Goal: Information Seeking & Learning: Learn about a topic

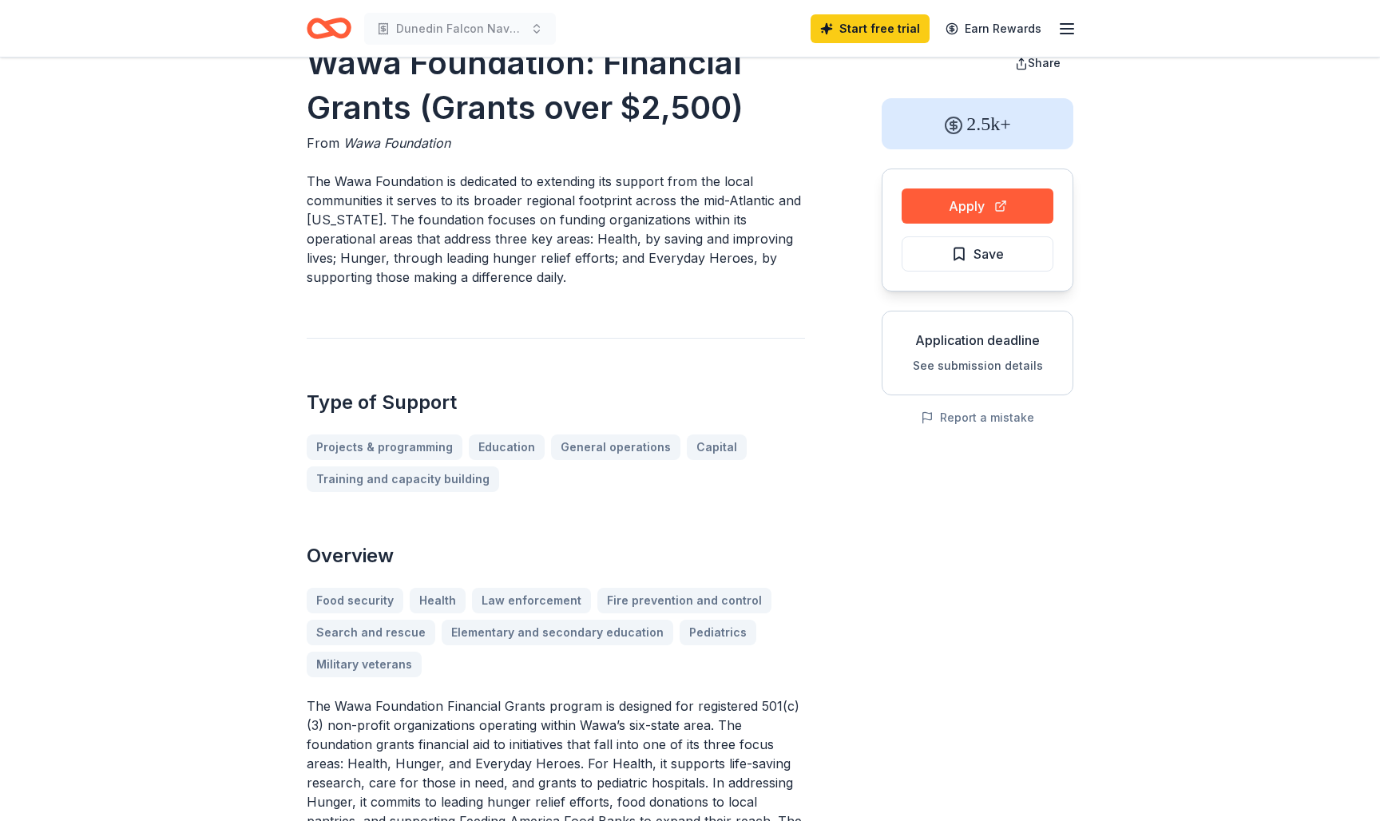
scroll to position [2, 0]
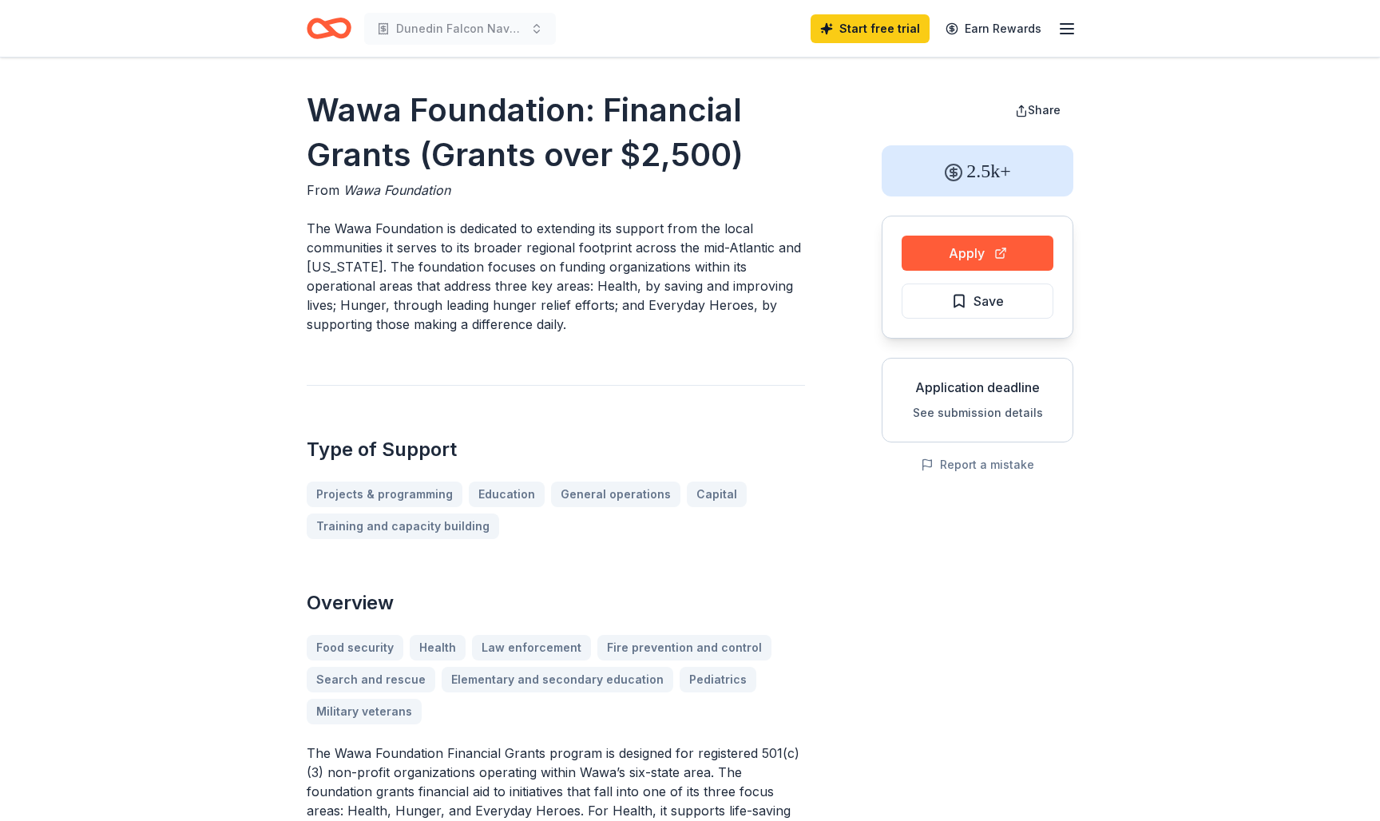
drag, startPoint x: 482, startPoint y: 253, endPoint x: 600, endPoint y: 253, distance: 119.0
click at [600, 253] on p "The Wawa Foundation is dedicated to extending its support from the local commun…" at bounding box center [556, 276] width 498 height 115
drag, startPoint x: 446, startPoint y: 268, endPoint x: 545, endPoint y: 268, distance: 99.0
click at [545, 268] on p "The Wawa Foundation is dedicated to extending its support from the local commun…" at bounding box center [556, 276] width 498 height 115
drag, startPoint x: 543, startPoint y: 307, endPoint x: 648, endPoint y: 307, distance: 105.4
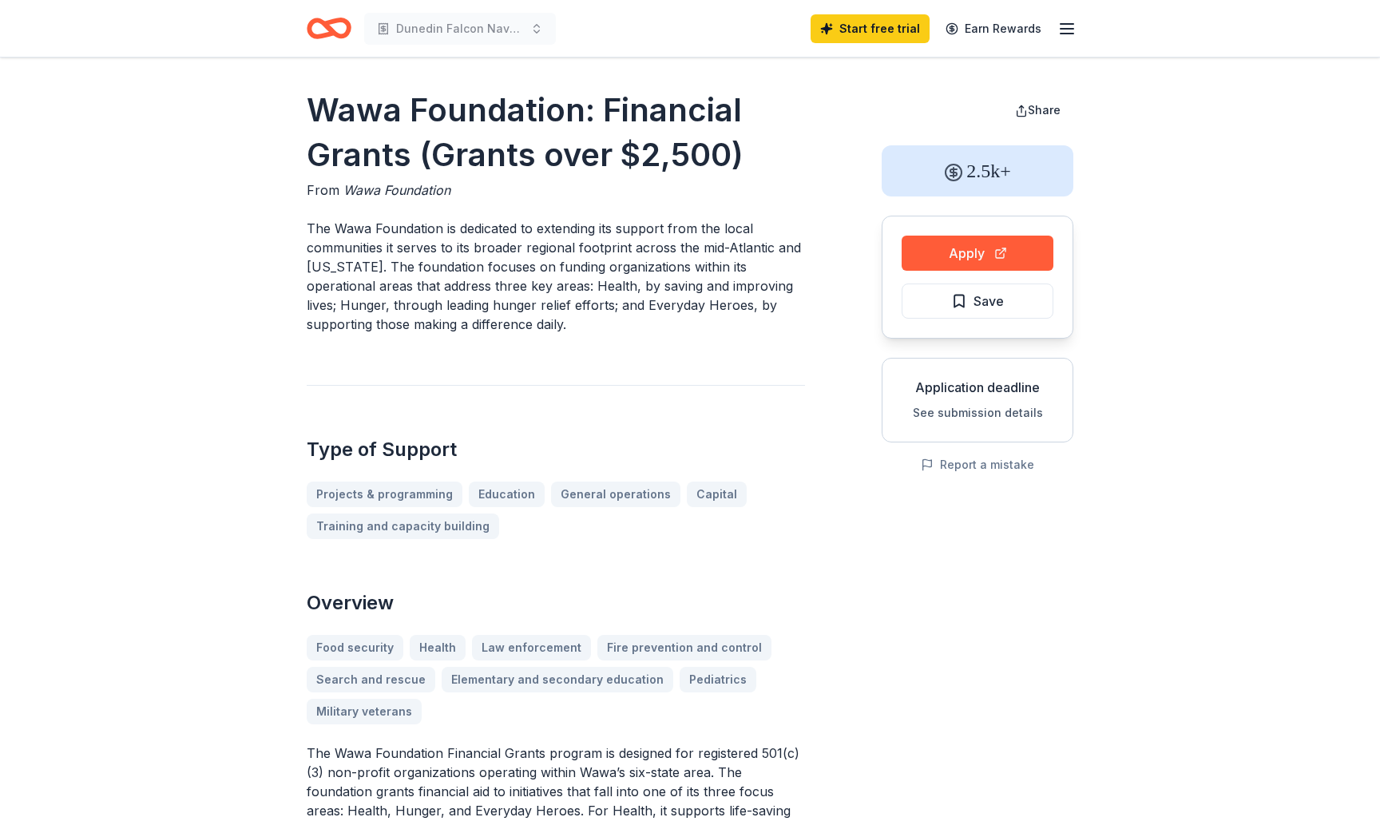
click at [648, 307] on p "The Wawa Foundation is dedicated to extending its support from the local commun…" at bounding box center [556, 276] width 498 height 115
click at [502, 318] on p "The Wawa Foundation is dedicated to extending its support from the local commun…" at bounding box center [556, 276] width 498 height 115
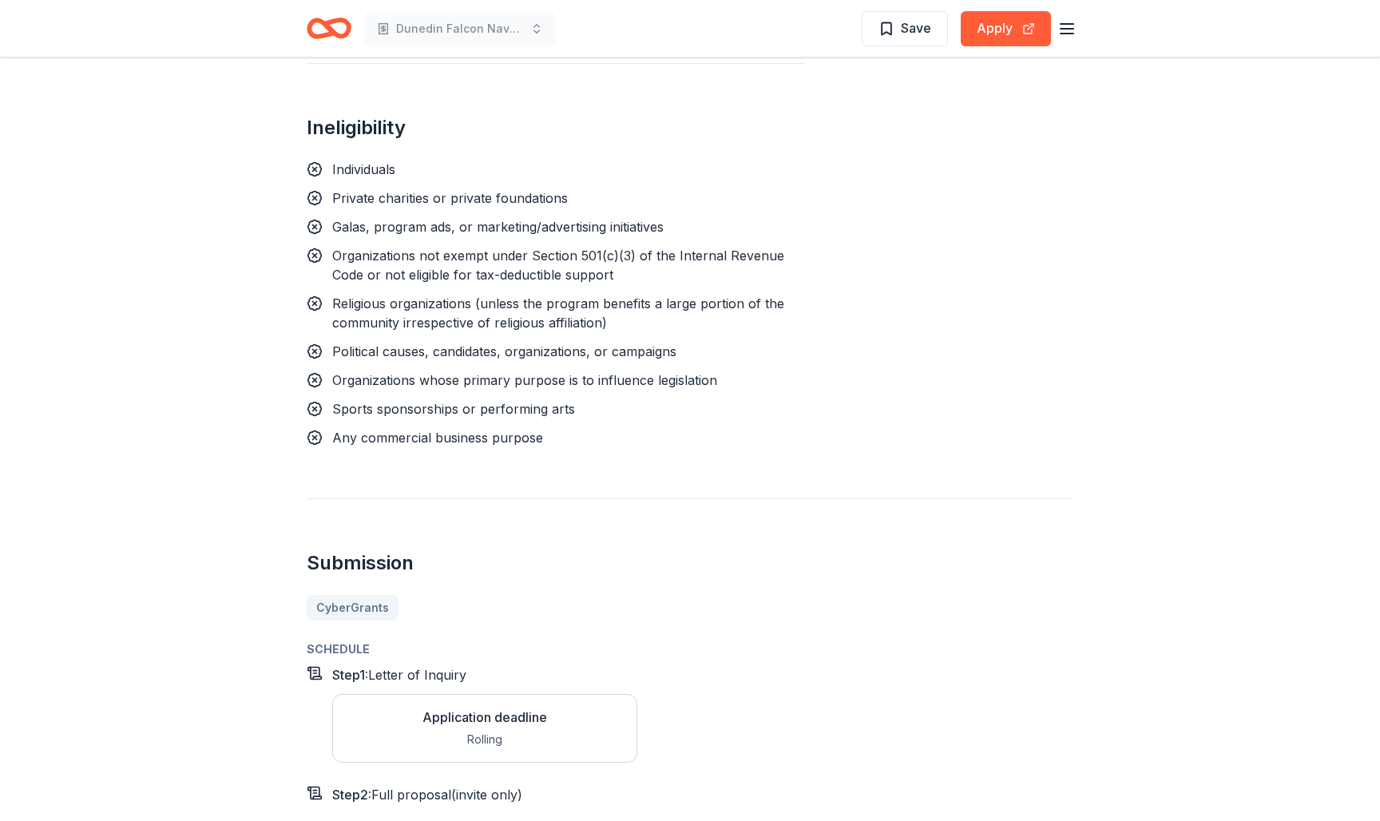
scroll to position [1285, 0]
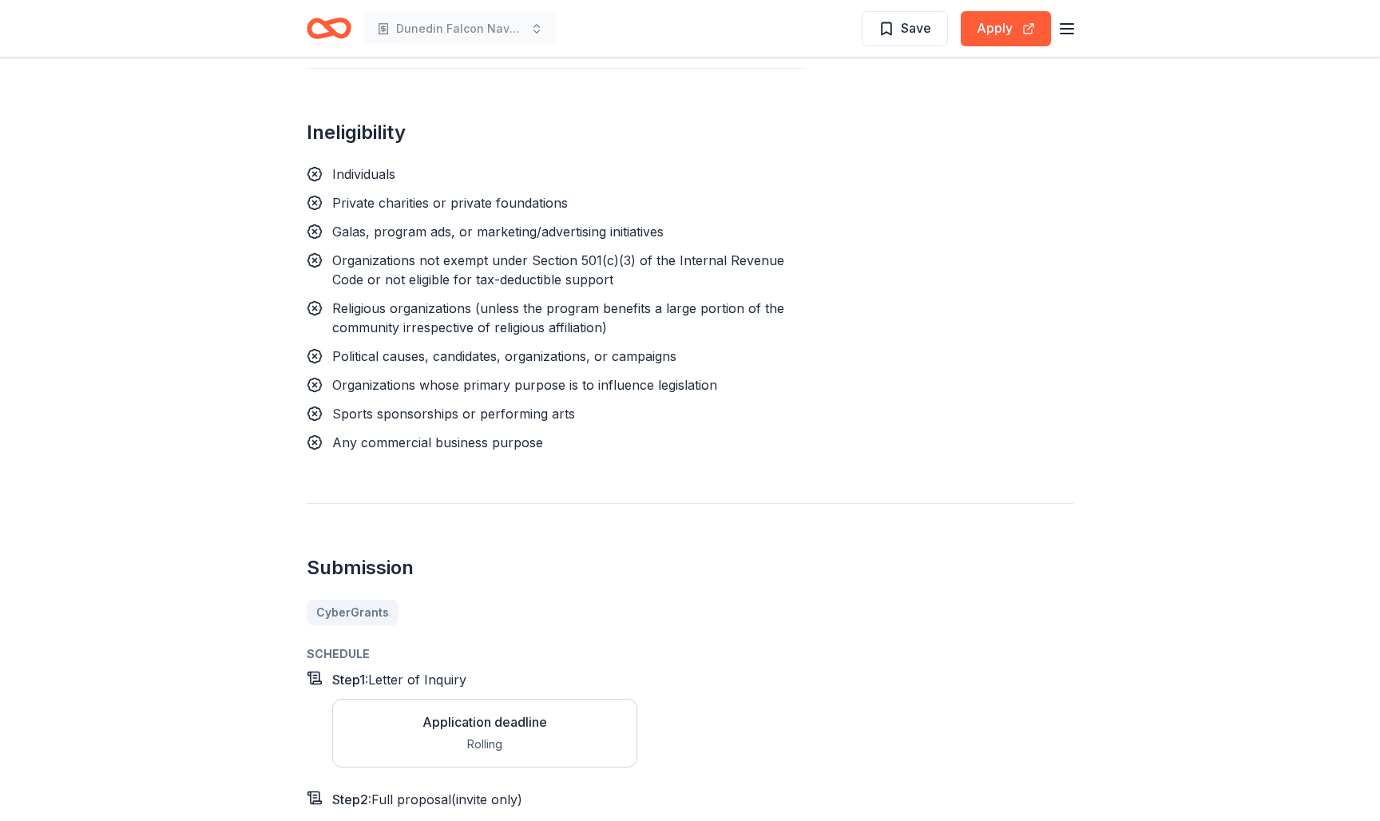
drag, startPoint x: 424, startPoint y: 212, endPoint x: 521, endPoint y: 212, distance: 96.6
click at [521, 224] on span "Galas, program ads, or marketing/advertising initiatives" at bounding box center [497, 232] width 331 height 16
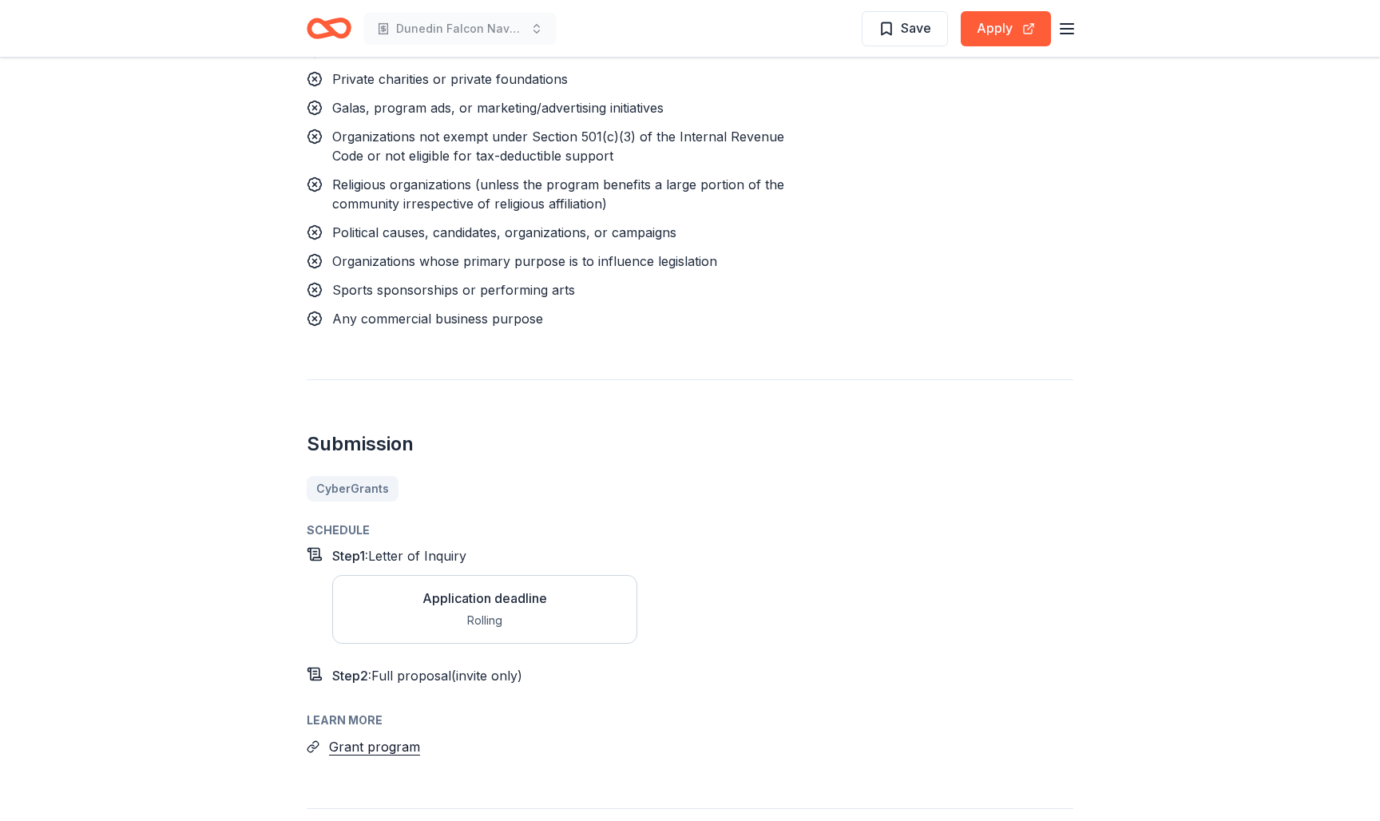
scroll to position [1446, 0]
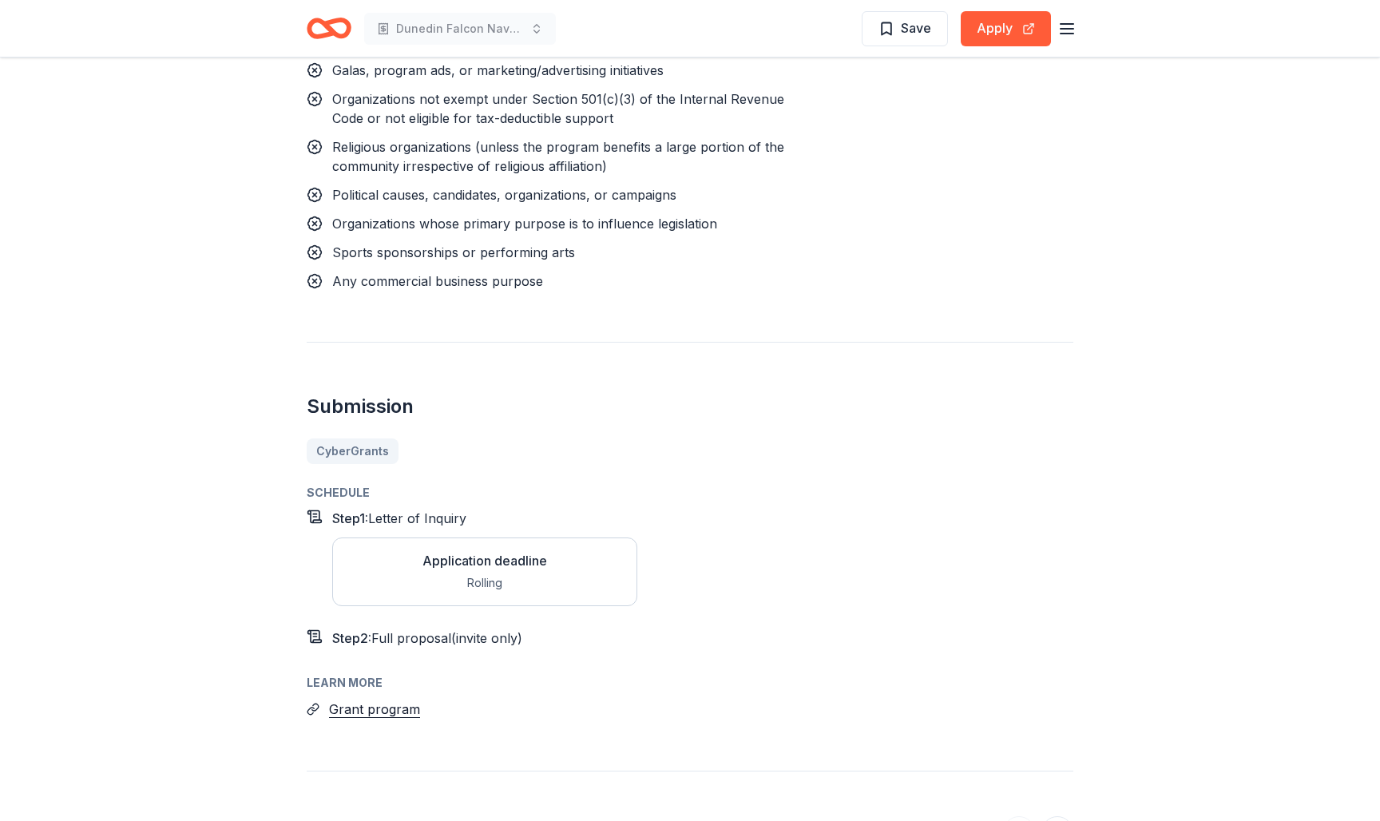
drag, startPoint x: 431, startPoint y: 206, endPoint x: 612, endPoint y: 210, distance: 181.3
click at [612, 216] on span "Organizations whose primary purpose is to influence legislation" at bounding box center [524, 224] width 385 height 16
drag, startPoint x: 462, startPoint y: 238, endPoint x: 591, endPoint y: 238, distance: 129.4
click at [591, 243] on div "Sports sponsorships or performing arts" at bounding box center [556, 252] width 498 height 19
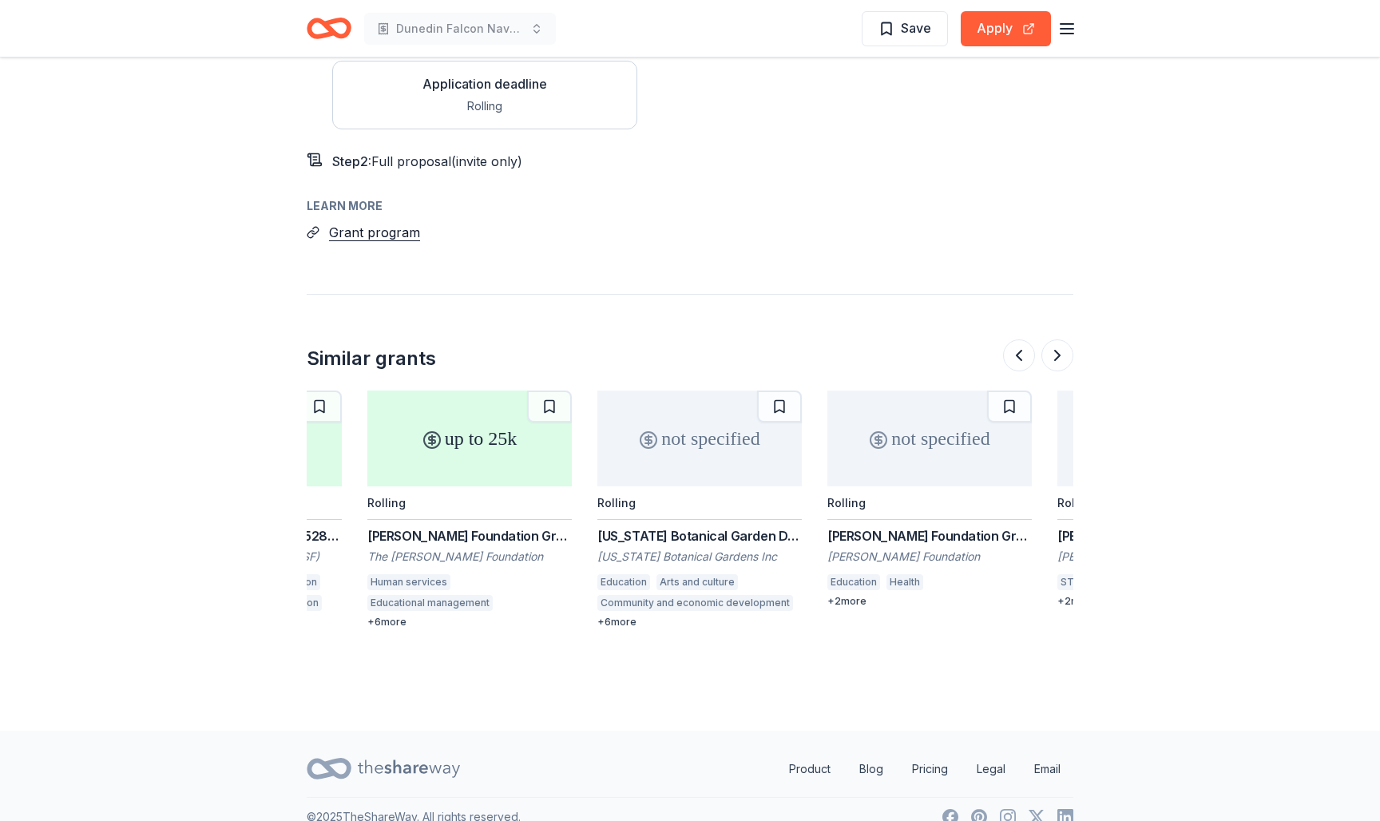
scroll to position [1922, 0]
click at [1062, 343] on button at bounding box center [1057, 356] width 32 height 32
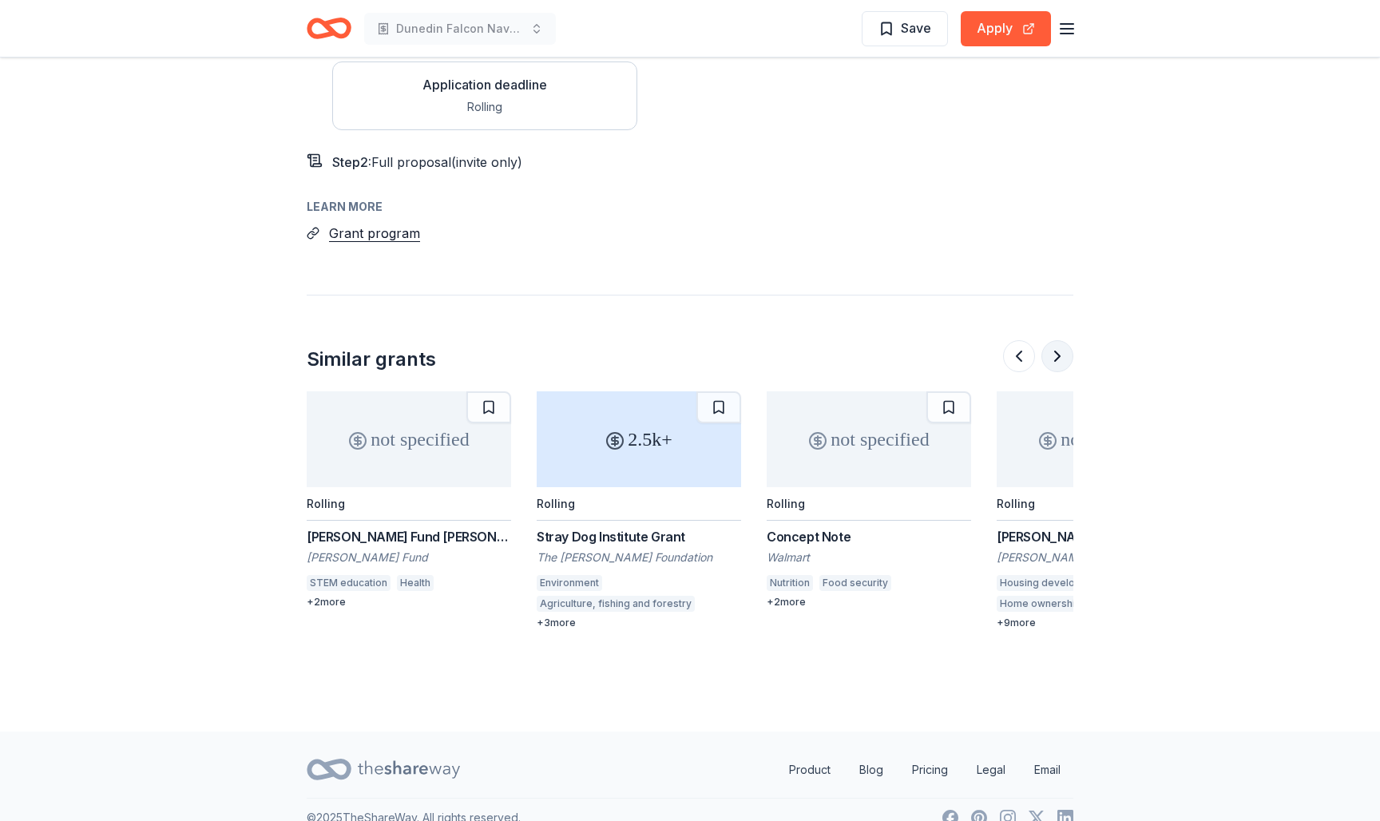
click at [1050, 340] on button at bounding box center [1057, 356] width 32 height 32
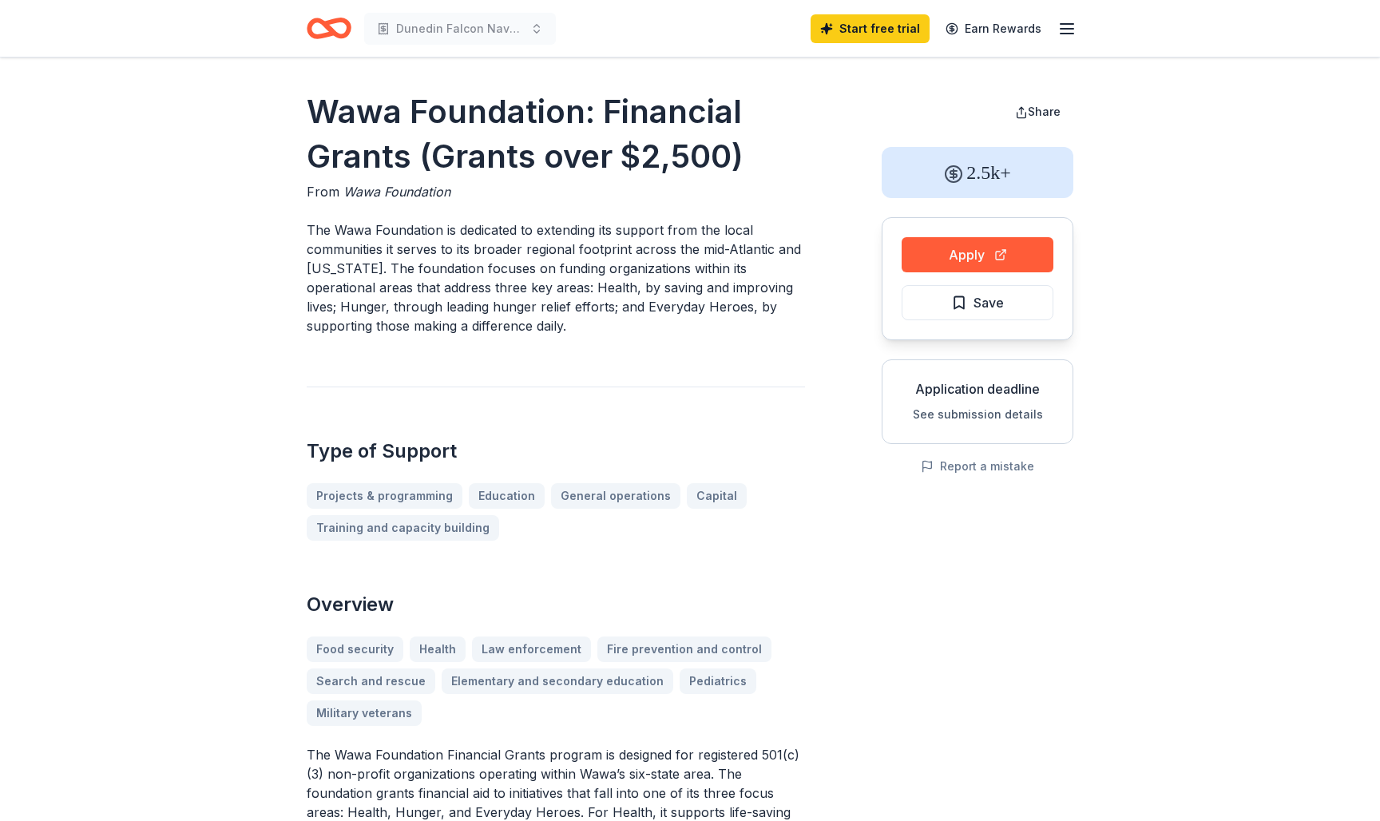
scroll to position [0, 0]
drag, startPoint x: 466, startPoint y: 230, endPoint x: 549, endPoint y: 230, distance: 83.0
click at [549, 230] on p "The Wawa Foundation is dedicated to extending its support from the local commun…" at bounding box center [556, 277] width 498 height 115
drag, startPoint x: 541, startPoint y: 228, endPoint x: 615, endPoint y: 233, distance: 73.6
click at [615, 233] on p "The Wawa Foundation is dedicated to extending its support from the local commun…" at bounding box center [556, 277] width 498 height 115
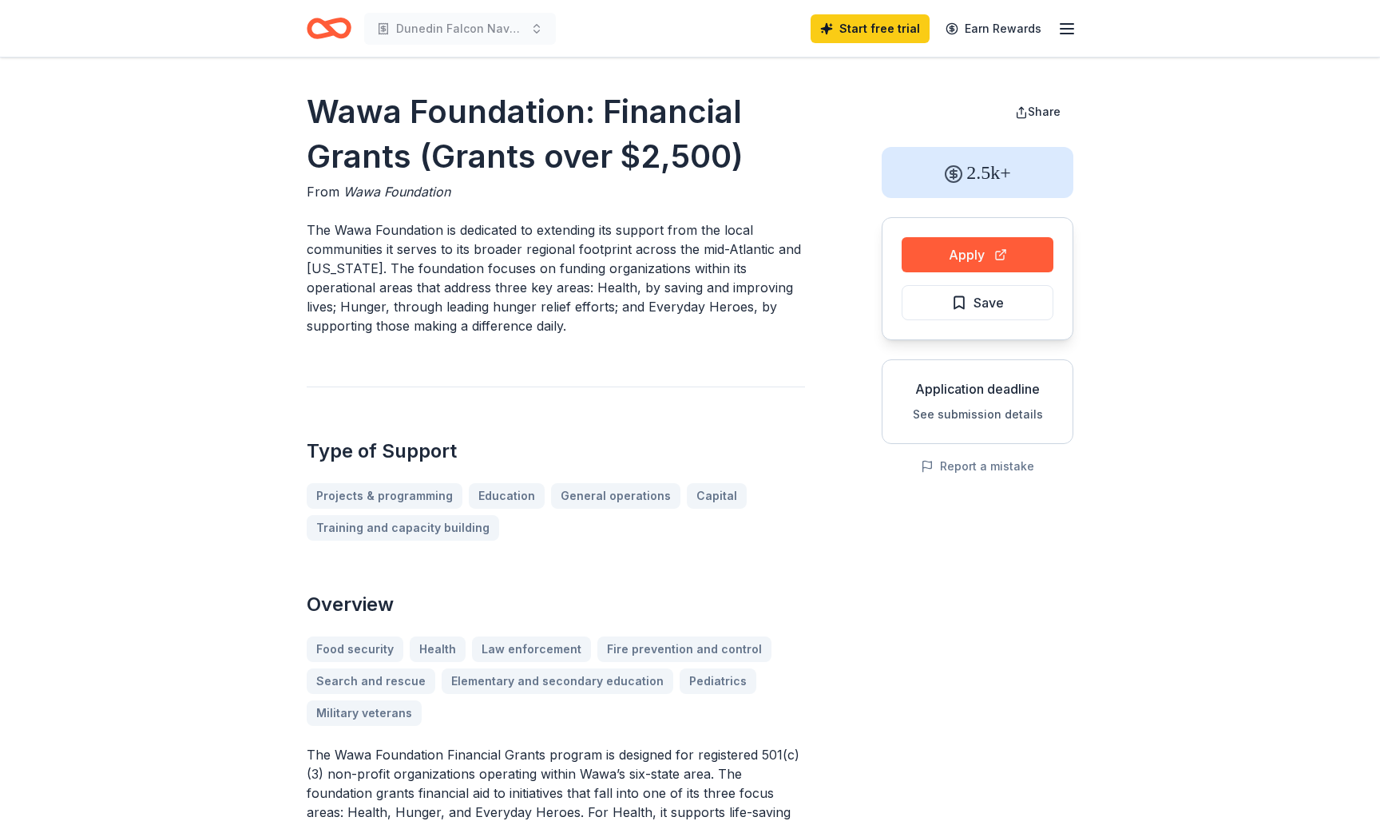
click at [600, 280] on p "The Wawa Foundation is dedicated to extending its support from the local commun…" at bounding box center [556, 277] width 498 height 115
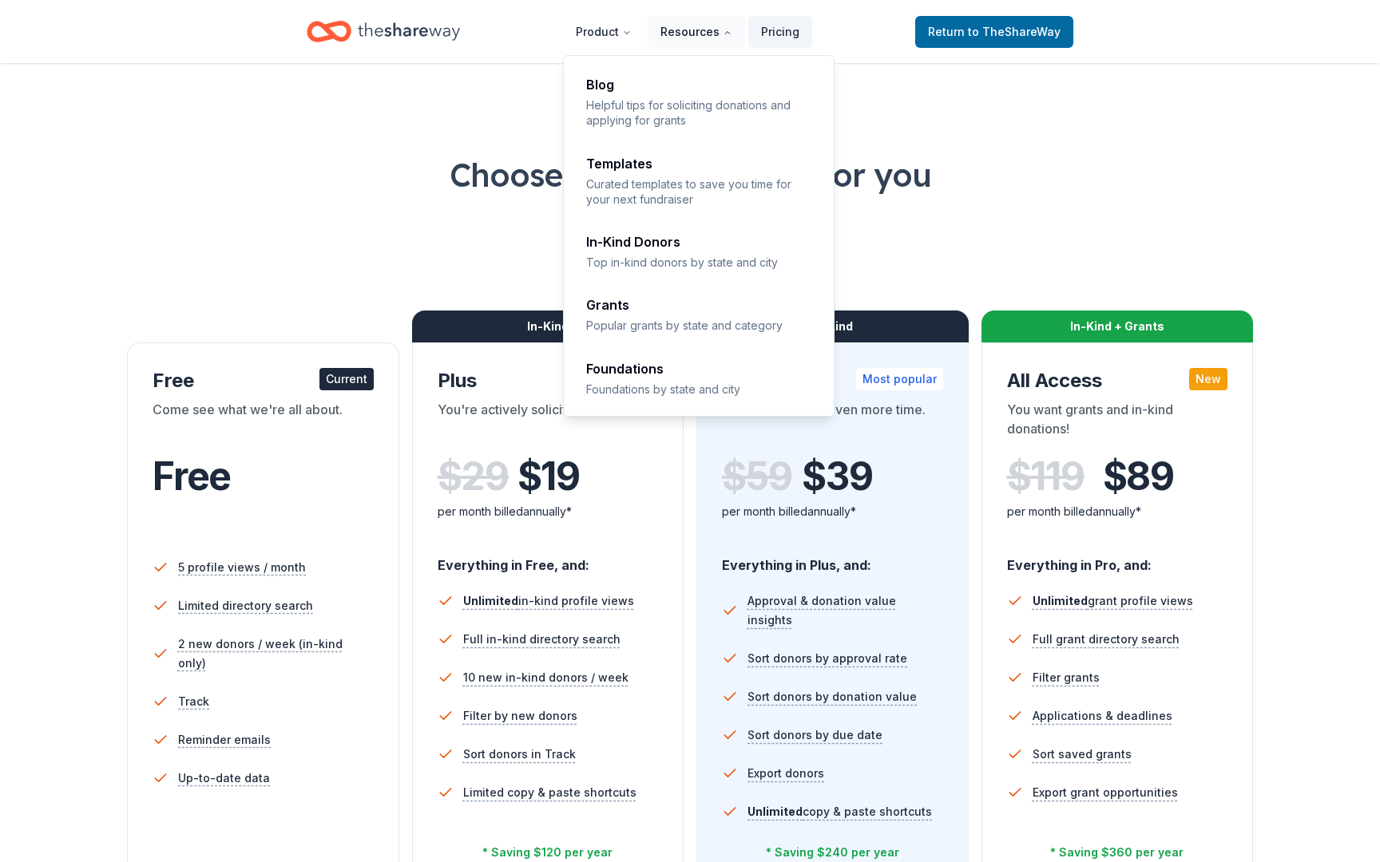
click at [708, 42] on button "Resources" at bounding box center [696, 32] width 97 height 32
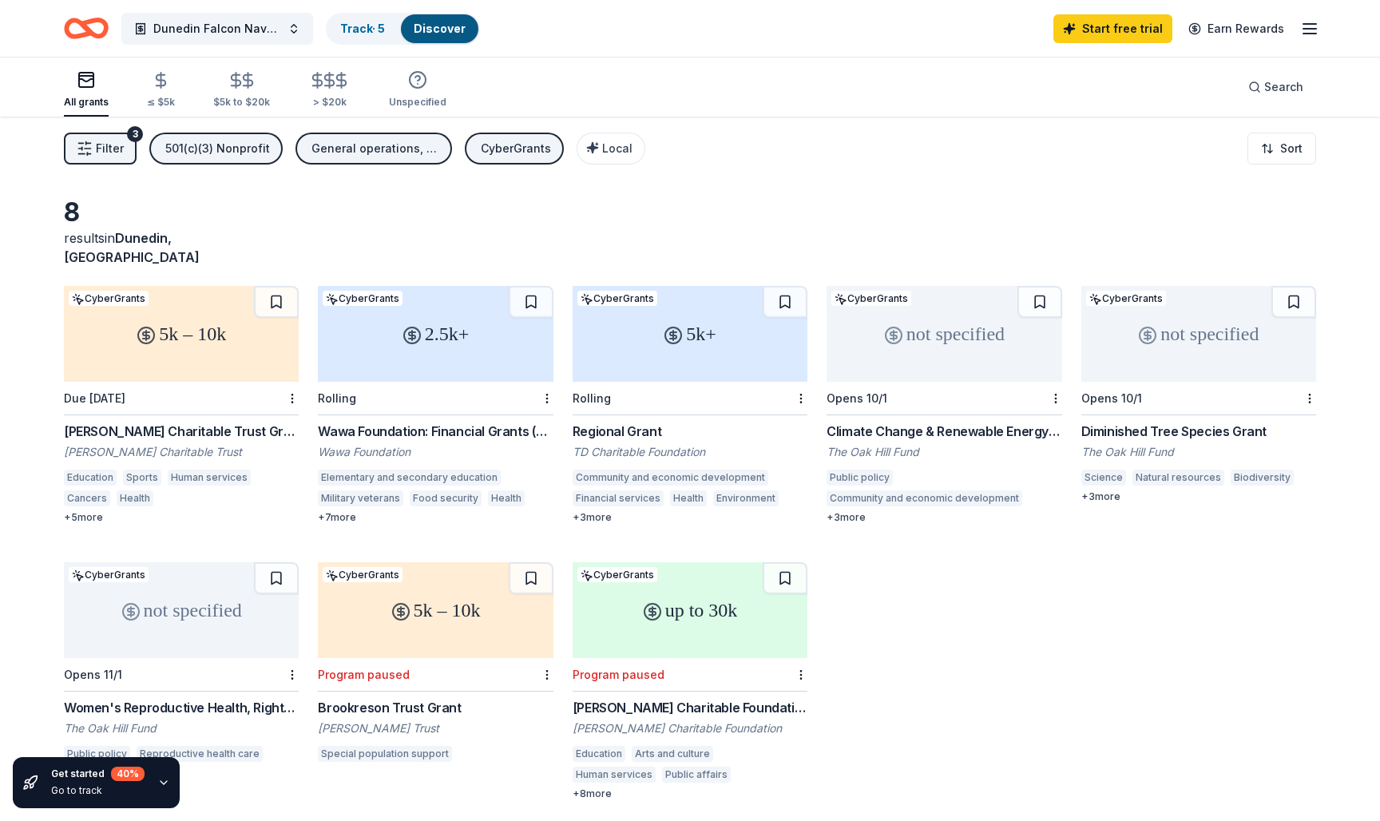
click at [249, 146] on div "501(c)(3) Nonprofit" at bounding box center [217, 148] width 105 height 19
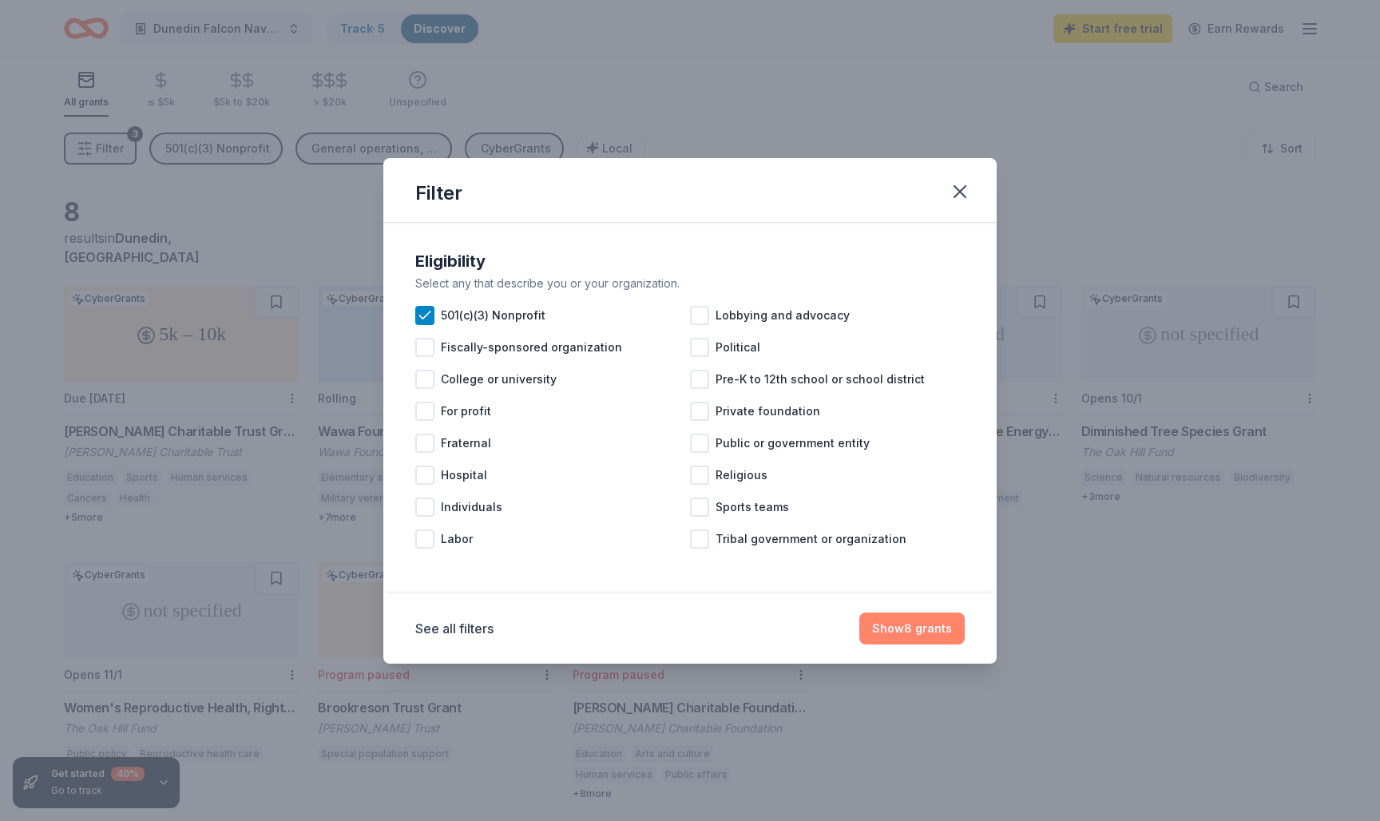
click at [905, 630] on button "Show 8 grants" at bounding box center [911, 628] width 105 height 32
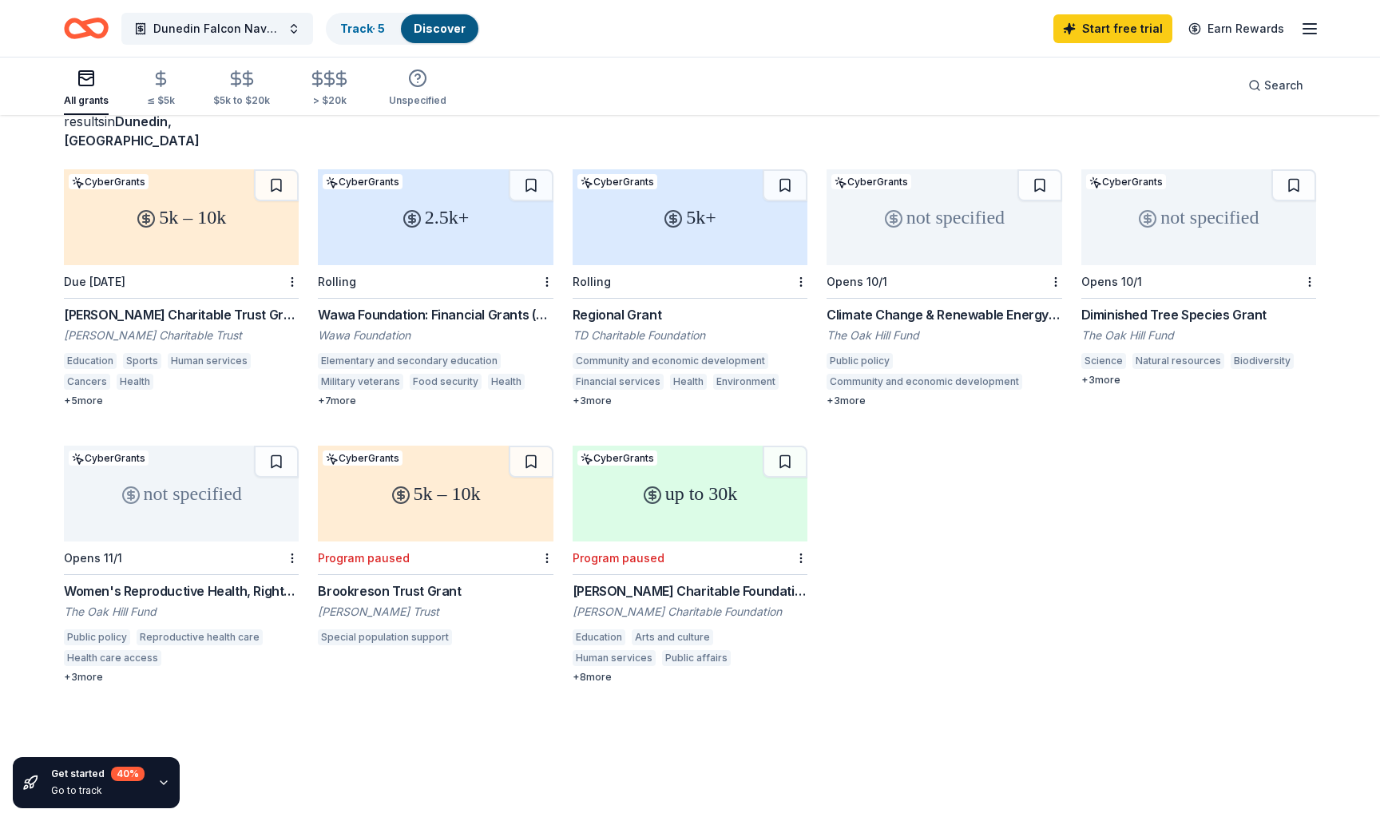
scroll to position [117, 0]
click at [678, 581] on div "Dennis Schuman Charitable Foundation Grant" at bounding box center [690, 590] width 235 height 19
click at [407, 581] on div "Brookreson Trust Grant" at bounding box center [435, 590] width 235 height 19
click at [688, 190] on div "5k+" at bounding box center [690, 217] width 235 height 96
click at [185, 305] on div "[PERSON_NAME] Charitable Trust Grants" at bounding box center [181, 314] width 235 height 19
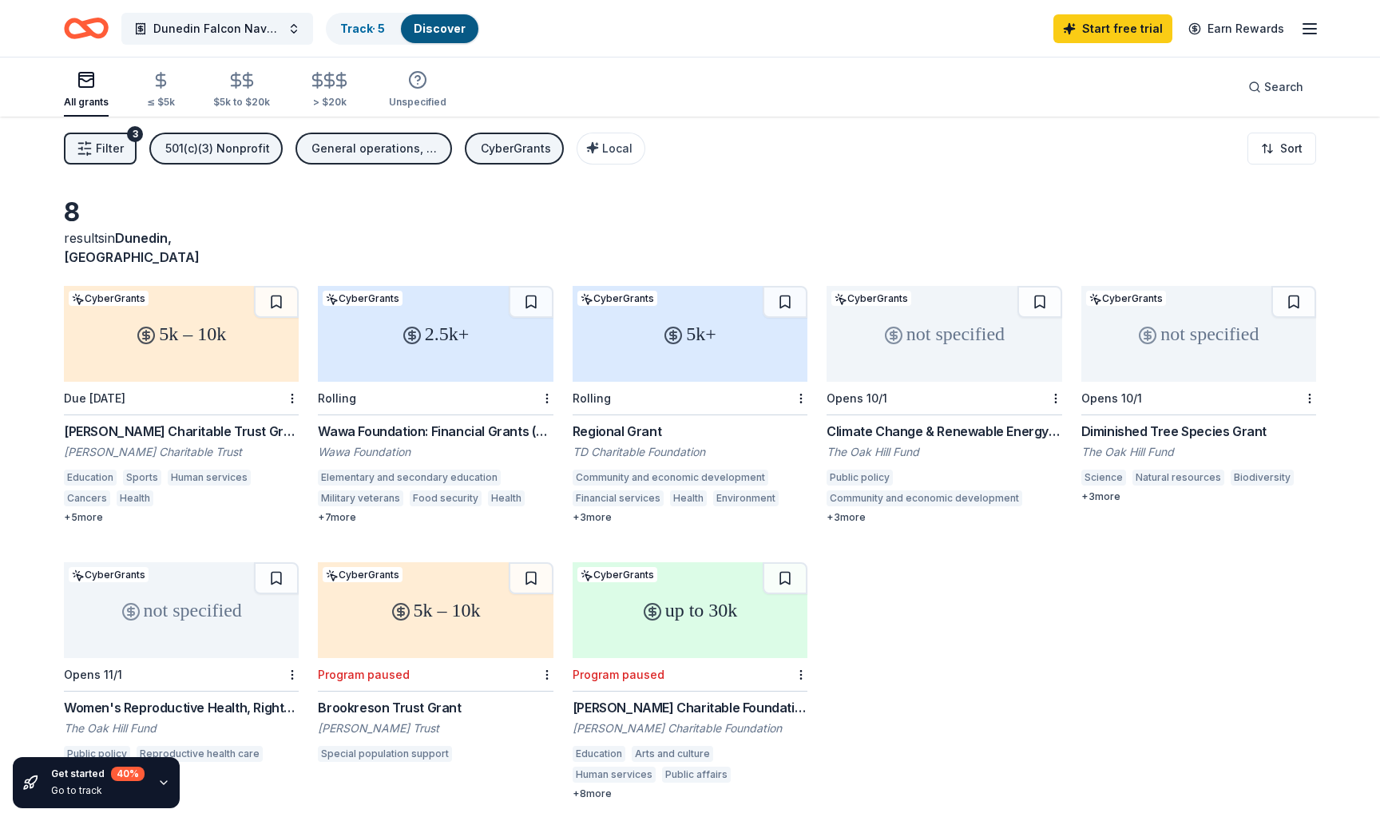
scroll to position [0, 0]
click at [400, 145] on div "General operations, Training and capacity building, Conference" at bounding box center [375, 148] width 128 height 19
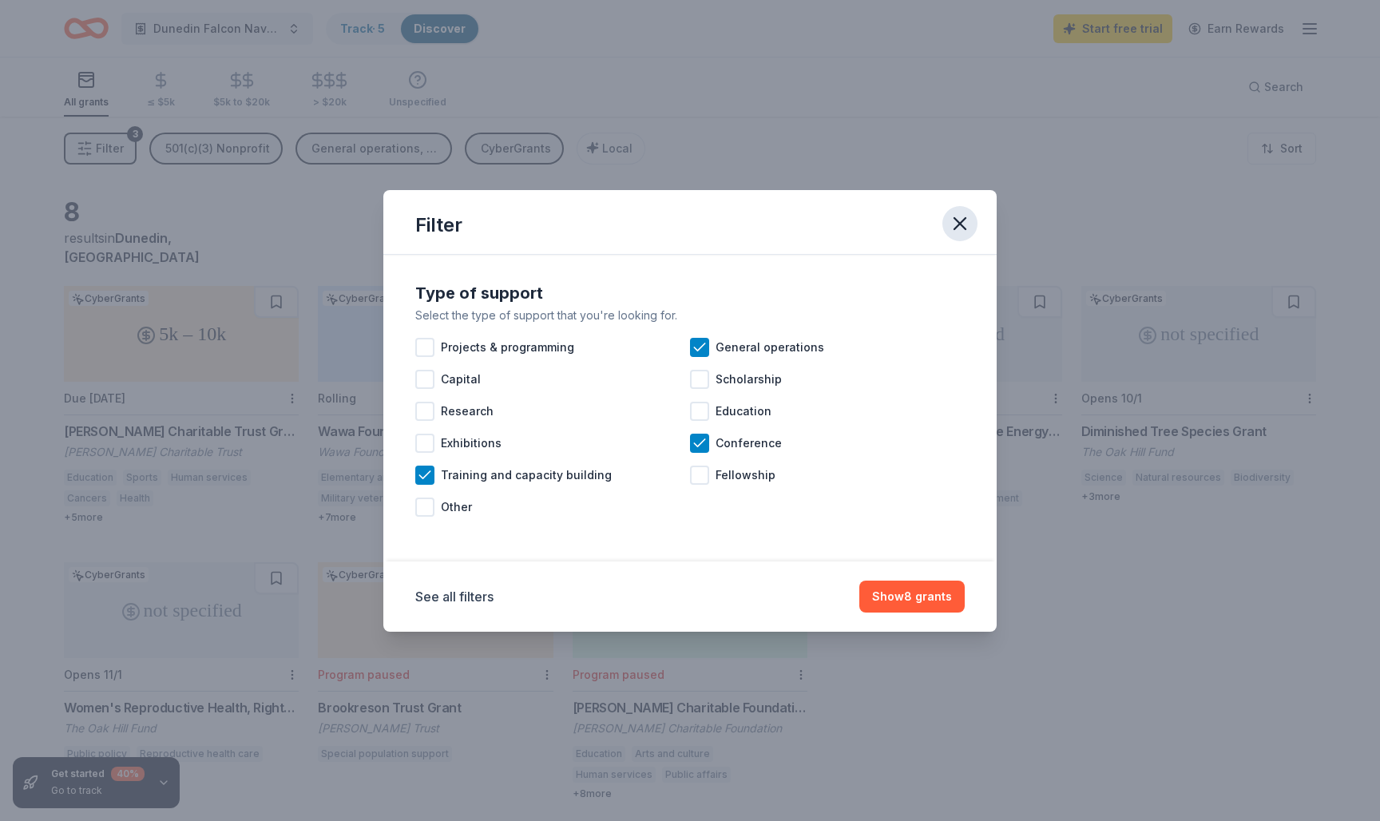
click at [958, 217] on icon "button" at bounding box center [960, 223] width 22 height 22
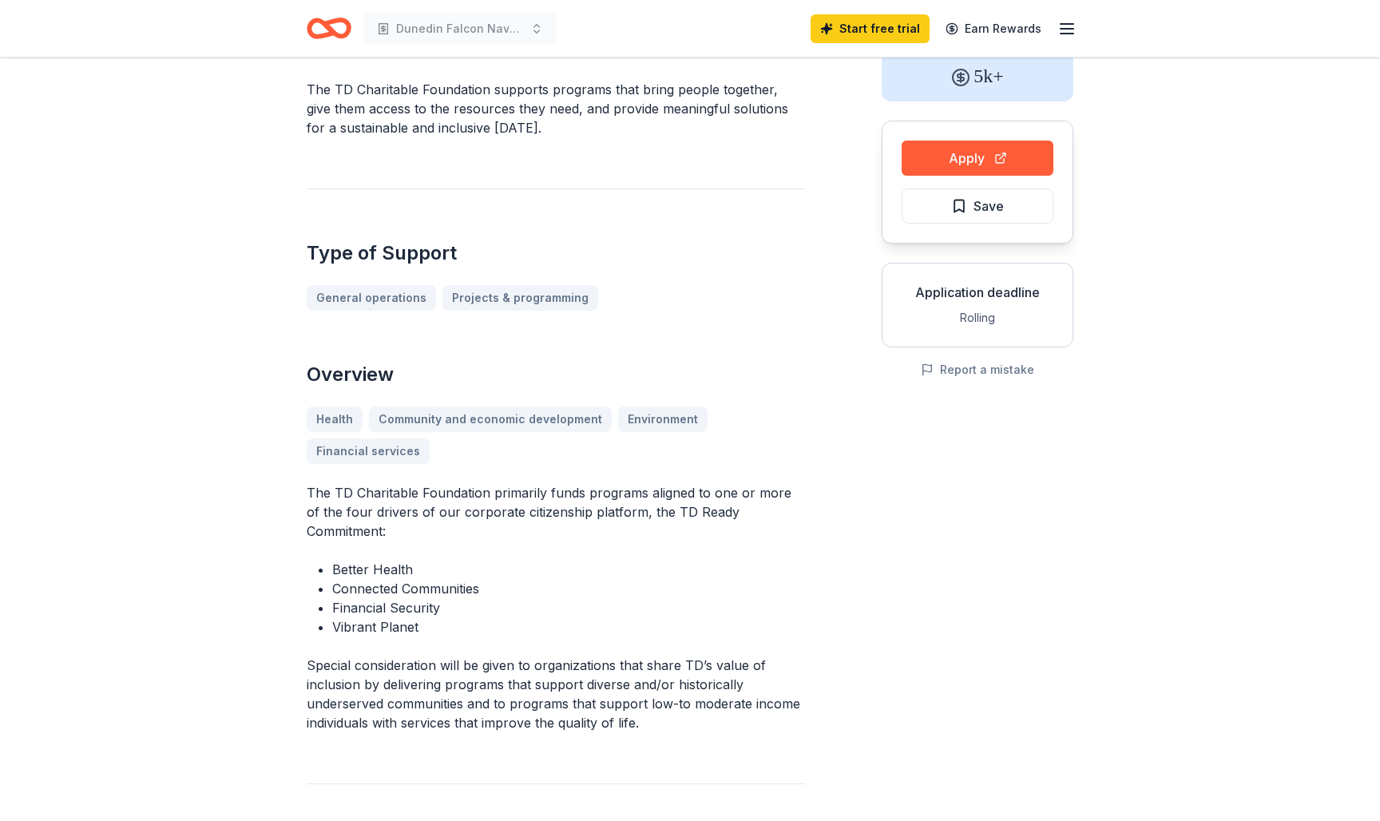
scroll to position [98, 0]
drag, startPoint x: 506, startPoint y: 109, endPoint x: 589, endPoint y: 109, distance: 83.0
click at [589, 109] on p "The TD Charitable Foundation supports programs that bring people together, give…" at bounding box center [556, 106] width 498 height 57
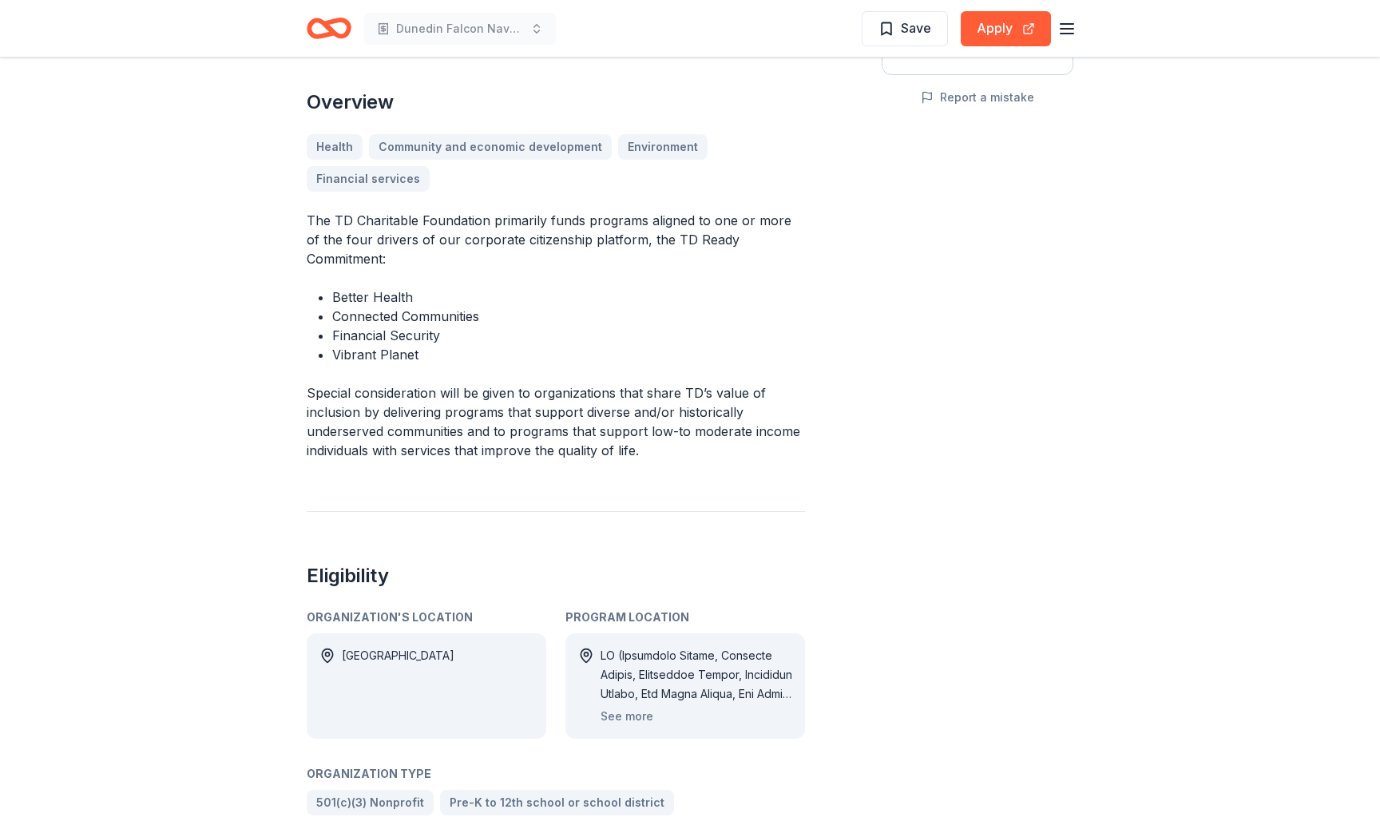
scroll to position [377, 0]
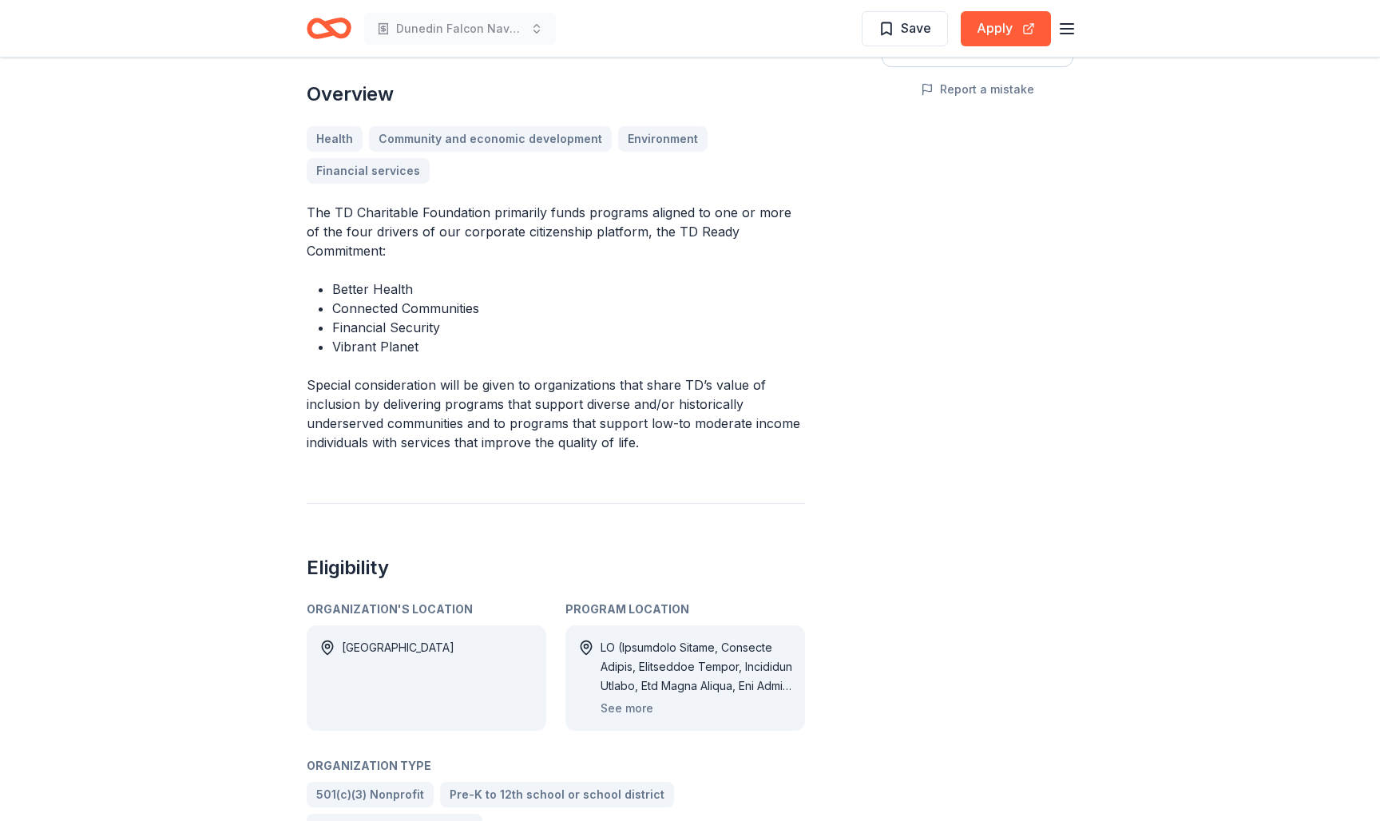
drag, startPoint x: 411, startPoint y: 305, endPoint x: 430, endPoint y: 331, distance: 32.6
click at [430, 331] on ul "Better Health Connected Communities Financial Security Vibrant Planet" at bounding box center [556, 317] width 498 height 77
click at [430, 337] on li "Vibrant Planet" at bounding box center [568, 346] width 473 height 19
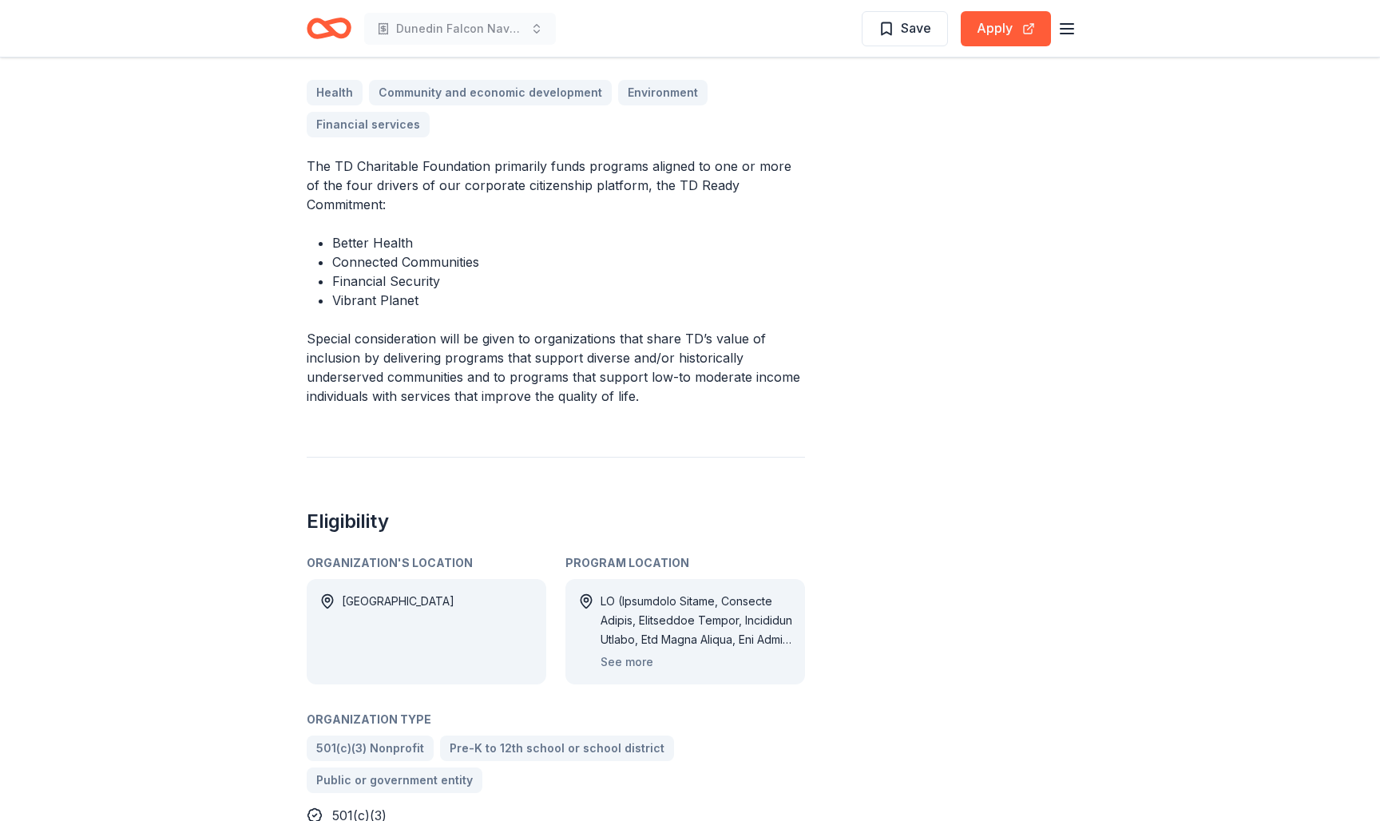
scroll to position [430, 0]
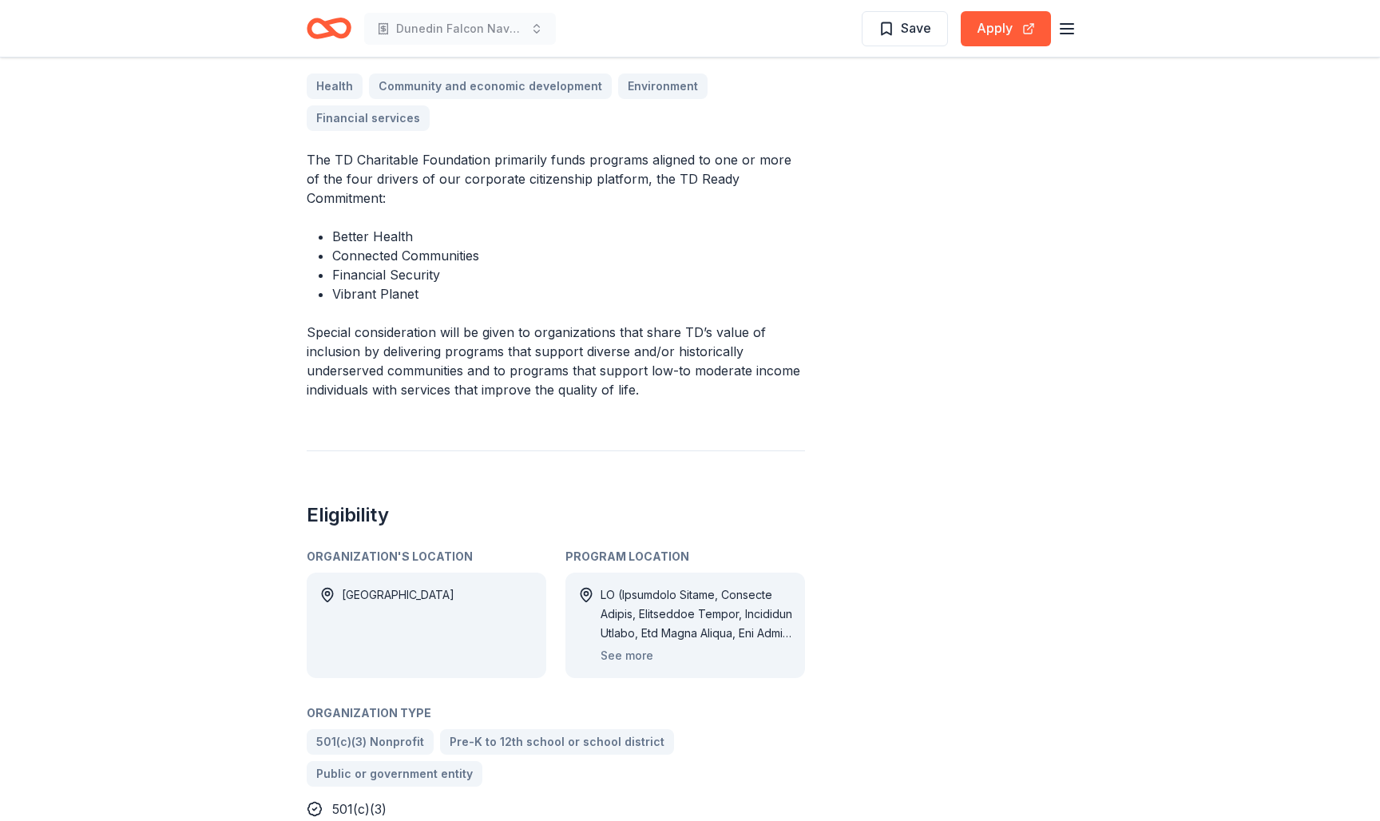
drag, startPoint x: 446, startPoint y: 335, endPoint x: 525, endPoint y: 336, distance: 79.1
click at [525, 336] on p "Special consideration will be given to organizations that share TD’s value of i…" at bounding box center [556, 361] width 498 height 77
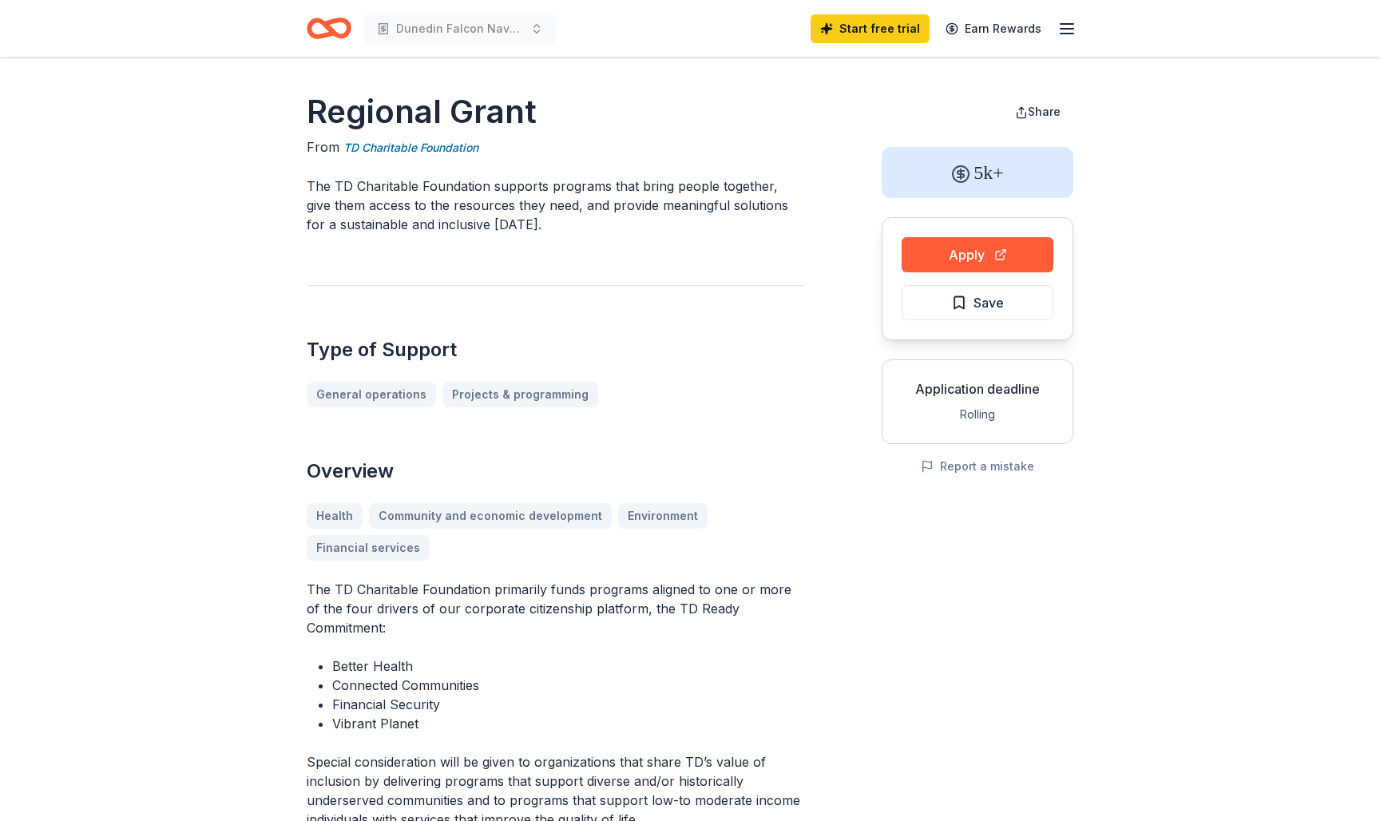
scroll to position [0, 0]
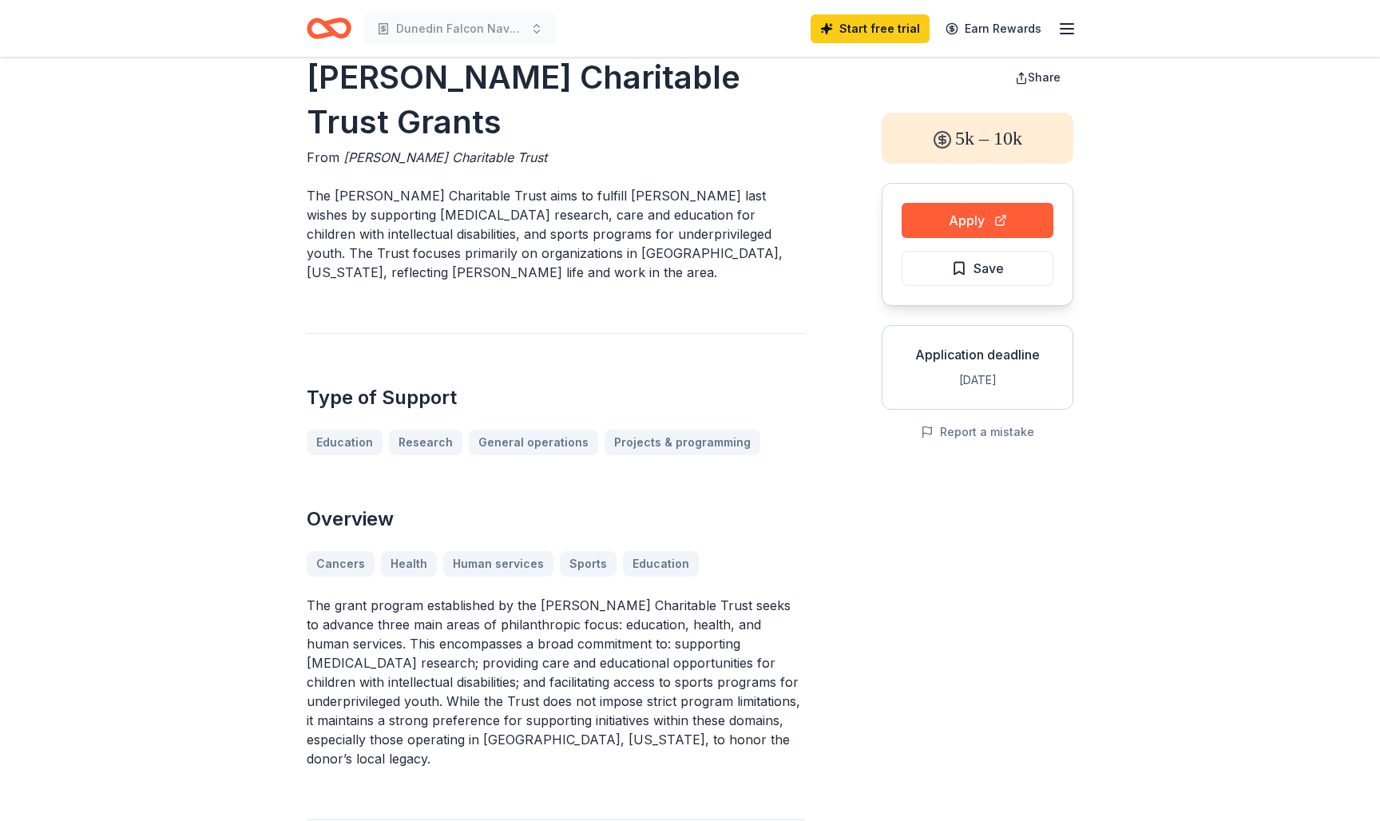
scroll to position [38, 0]
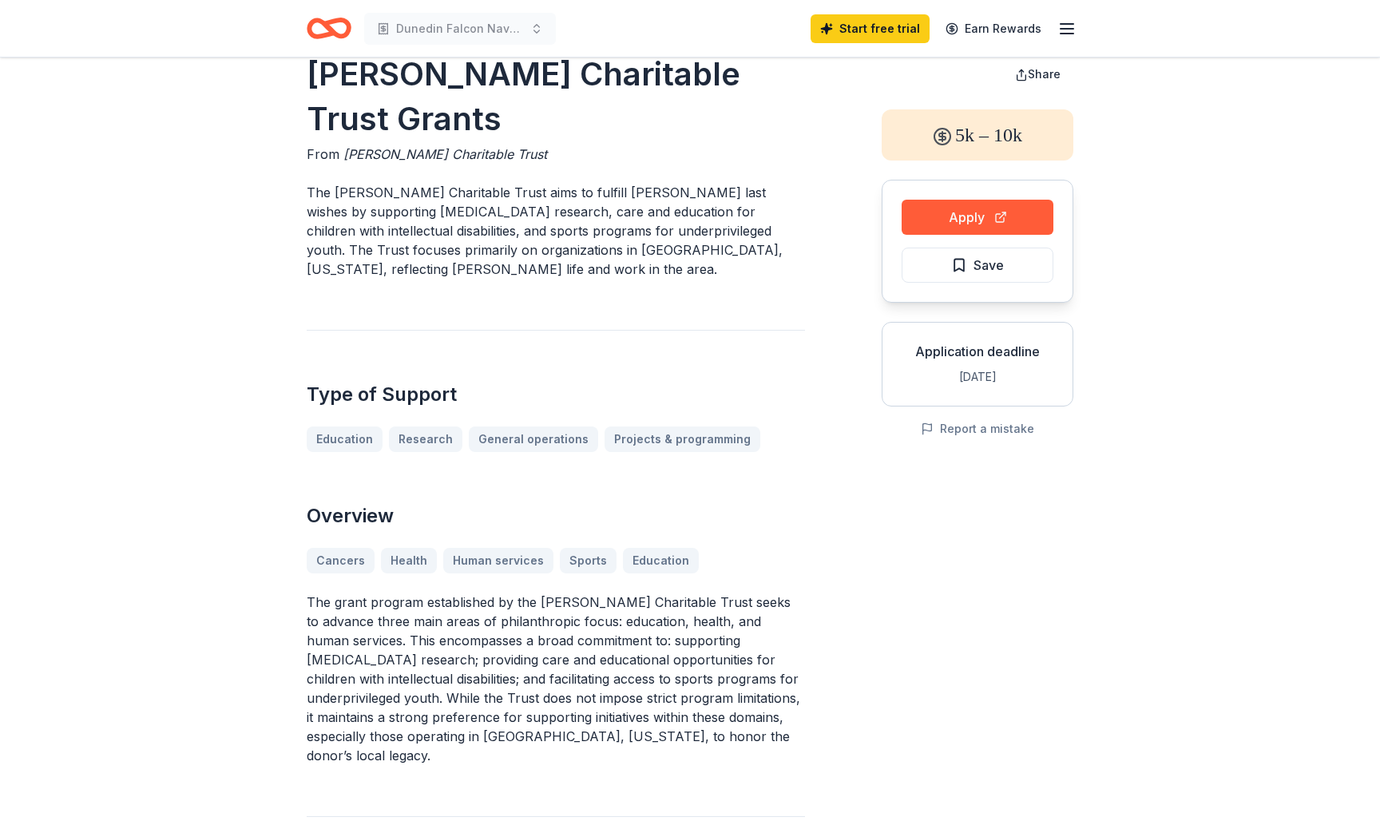
drag, startPoint x: 458, startPoint y: 236, endPoint x: 504, endPoint y: 233, distance: 46.4
click at [504, 233] on p "The [PERSON_NAME] Charitable Trust aims to fulfill [PERSON_NAME] last wishes by…" at bounding box center [556, 231] width 498 height 96
click at [547, 248] on p "The [PERSON_NAME] Charitable Trust aims to fulfill [PERSON_NAME] last wishes by…" at bounding box center [556, 231] width 498 height 96
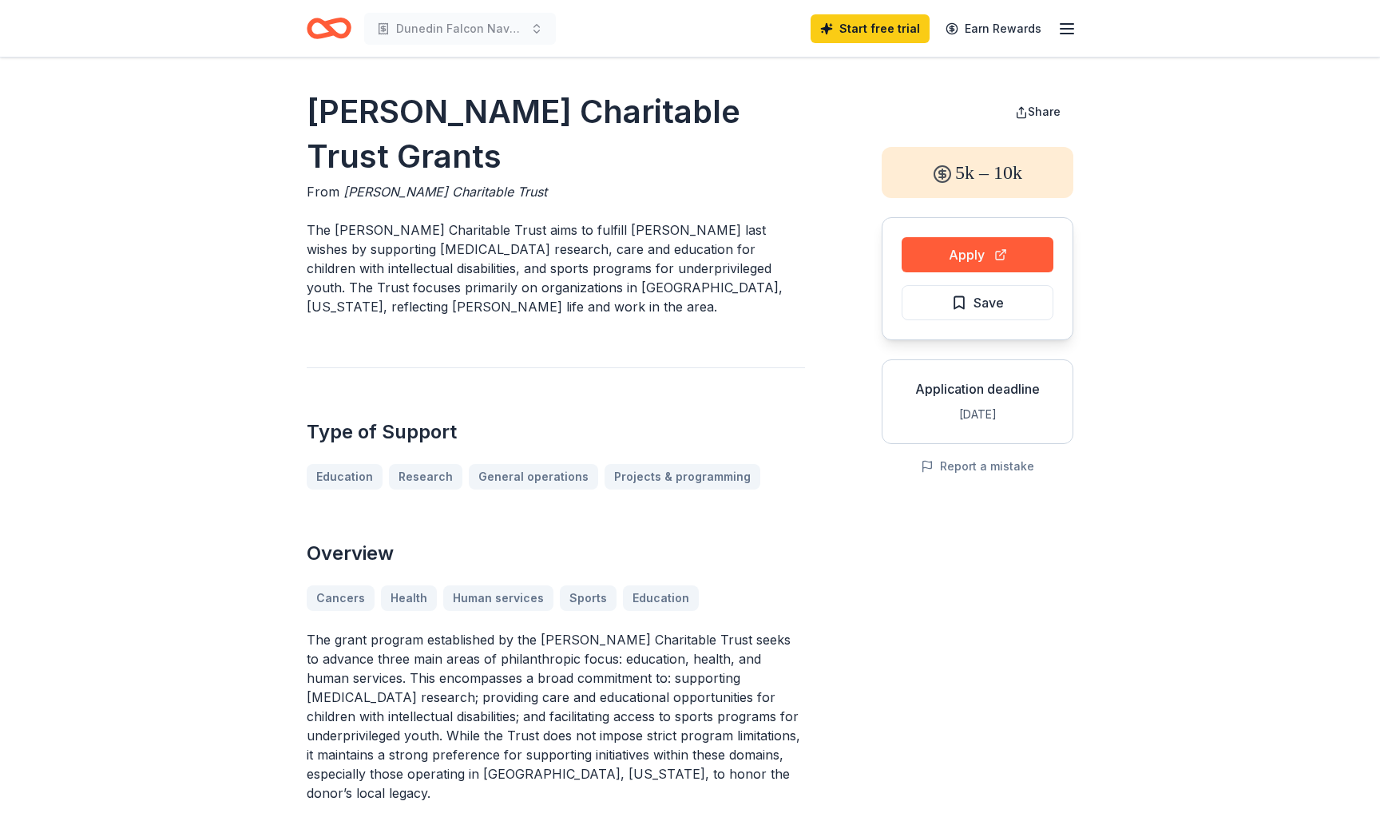
scroll to position [0, 0]
